Goal: Task Accomplishment & Management: Use online tool/utility

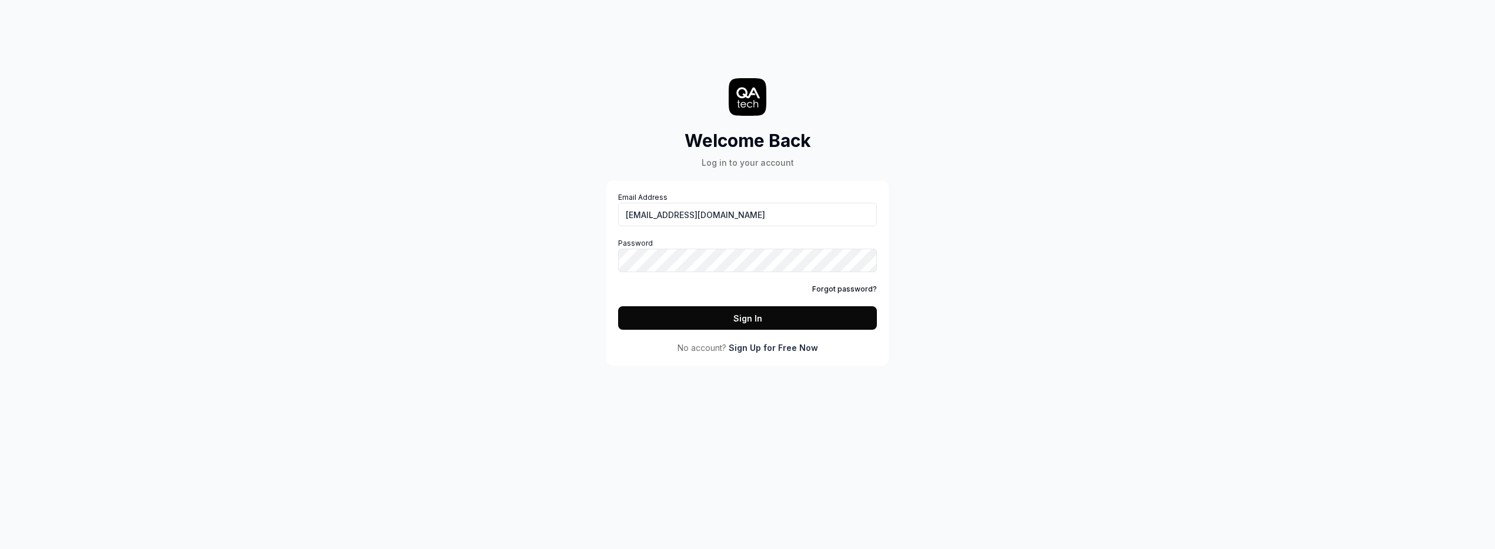
click at [695, 309] on button "Sign In" at bounding box center [747, 318] width 259 height 24
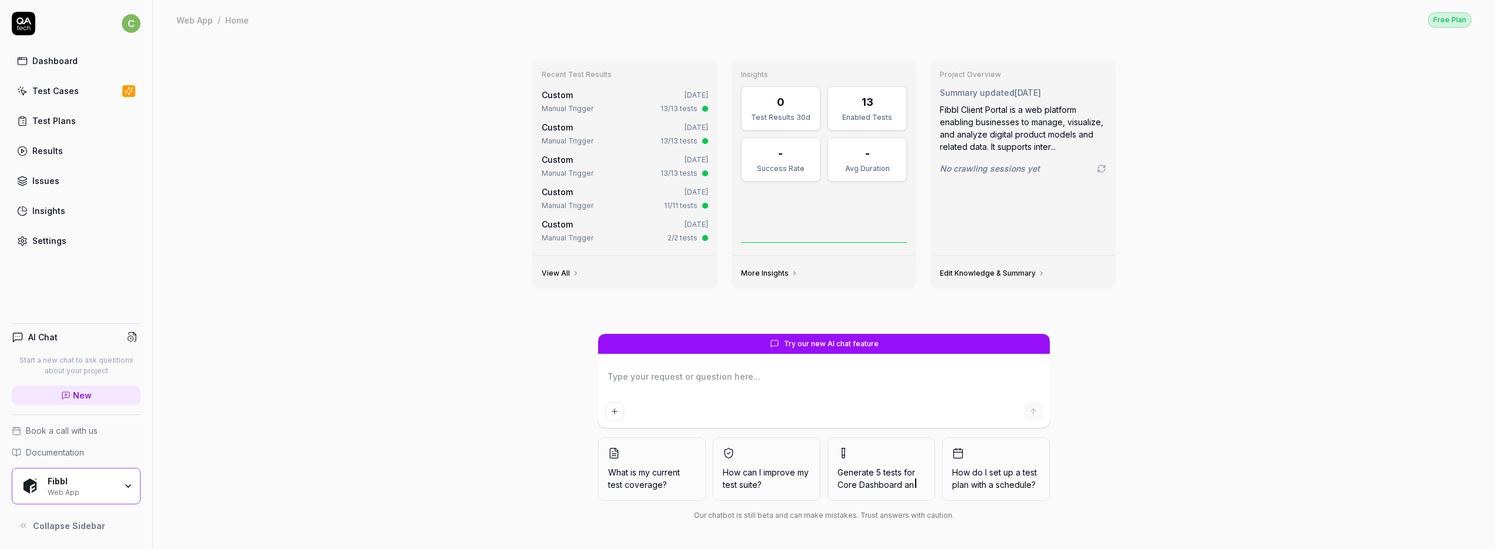
click at [61, 91] on div "Test Cases" at bounding box center [55, 91] width 46 height 12
type textarea "*"
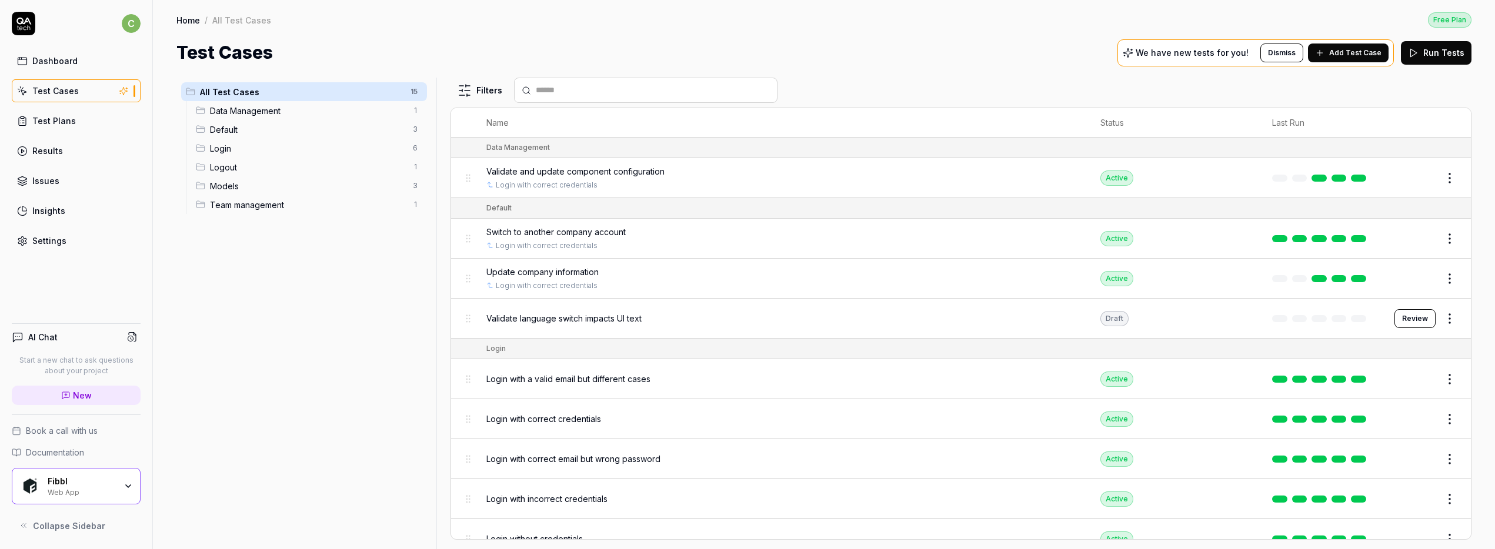
click at [1441, 54] on button "Run Tests" at bounding box center [1436, 53] width 71 height 24
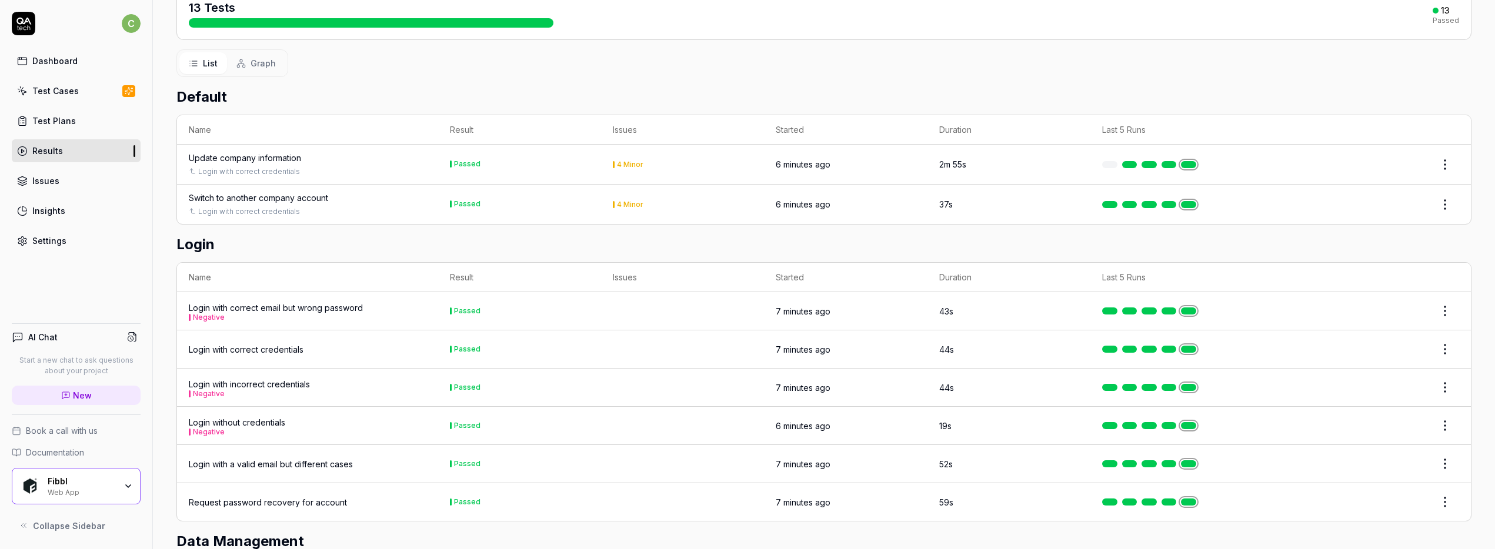
scroll to position [134, 0]
